Goal: Task Accomplishment & Management: Use online tool/utility

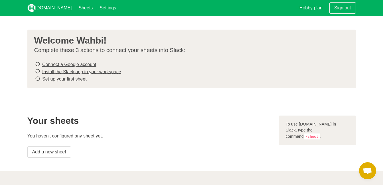
click at [37, 75] on icon at bounding box center [37, 79] width 5 height 8
click at [37, 71] on icon at bounding box center [37, 72] width 5 height 8
click at [54, 152] on link "Add a new sheet" at bounding box center [49, 152] width 44 height 11
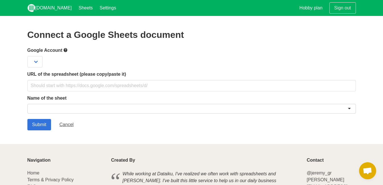
click at [291, 113] on div at bounding box center [191, 109] width 328 height 10
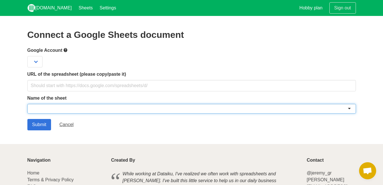
click at [349, 109] on div at bounding box center [191, 109] width 328 height 10
click at [35, 59] on select at bounding box center [34, 61] width 15 height 11
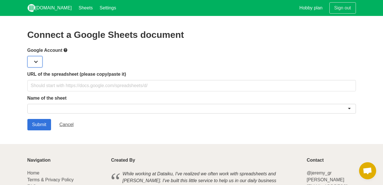
click at [36, 62] on select at bounding box center [34, 61] width 15 height 11
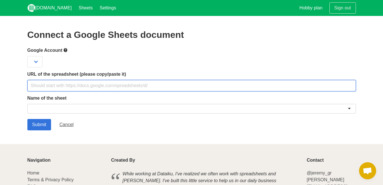
click at [86, 83] on input "text" at bounding box center [191, 85] width 328 height 11
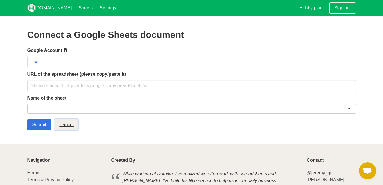
click at [72, 125] on link "Cancel" at bounding box center [66, 124] width 24 height 11
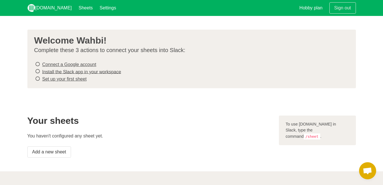
click at [37, 72] on icon at bounding box center [37, 72] width 5 height 8
click at [75, 9] on link "Sheets" at bounding box center [85, 8] width 21 height 16
click at [98, 8] on link "Settings" at bounding box center [107, 8] width 23 height 16
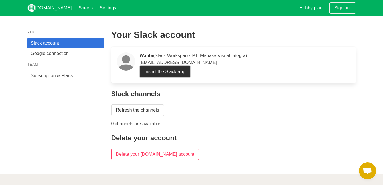
click at [167, 73] on link "Install the Slack app" at bounding box center [165, 71] width 50 height 11
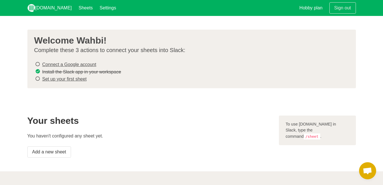
click at [370, 39] on section "Welcome Wahbi! Complete these 3 actions to connect your sheets into Slack: Conn…" at bounding box center [191, 59] width 383 height 86
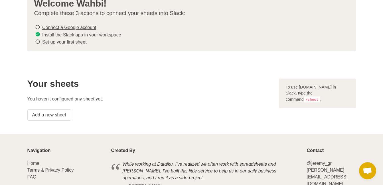
scroll to position [29, 0]
